Goal: Find specific page/section: Find specific page/section

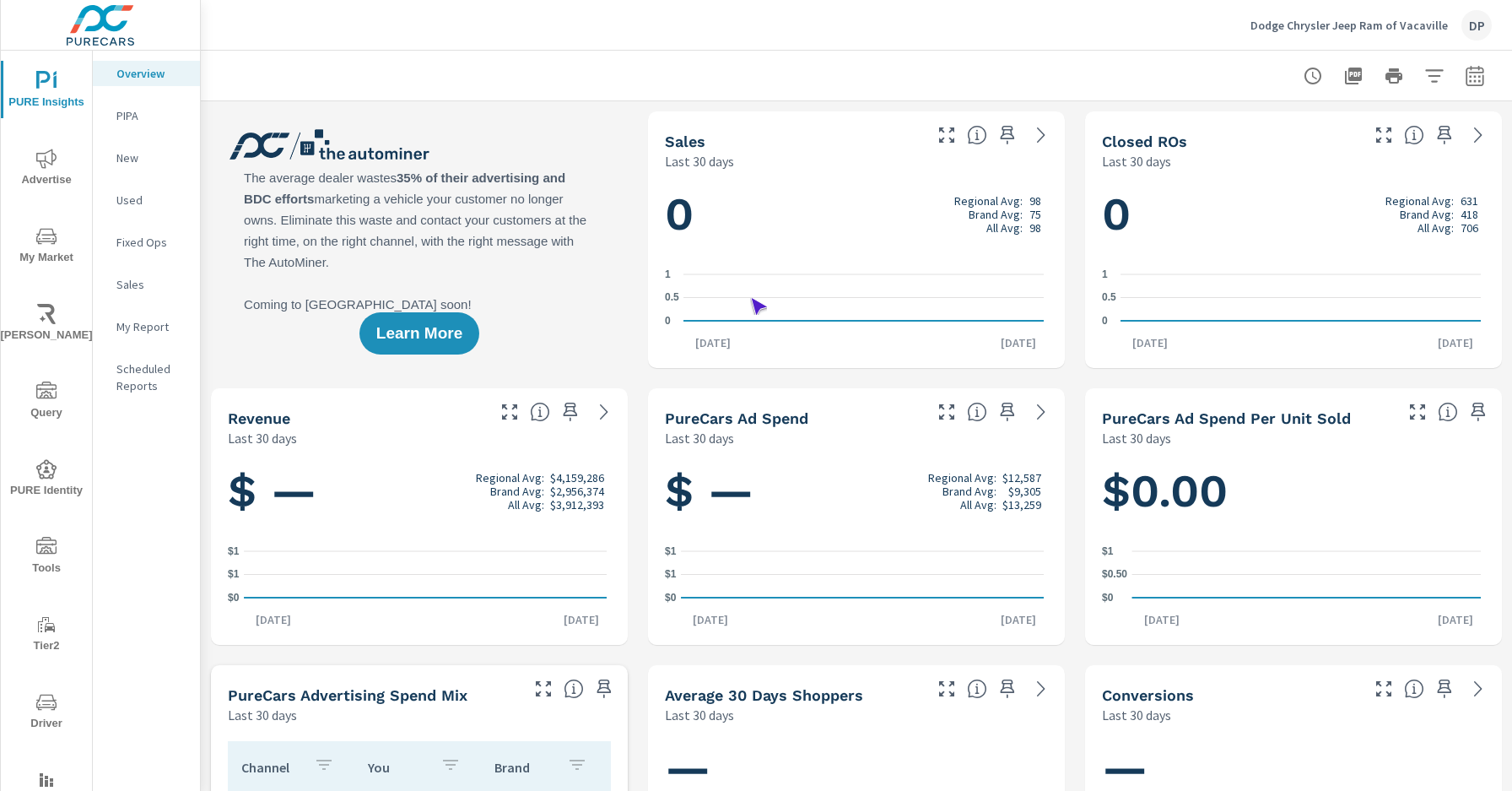
scroll to position [1, 0]
click at [43, 712] on span "Driver" at bounding box center [46, 713] width 81 height 42
